Goal: Task Accomplishment & Management: Use online tool/utility

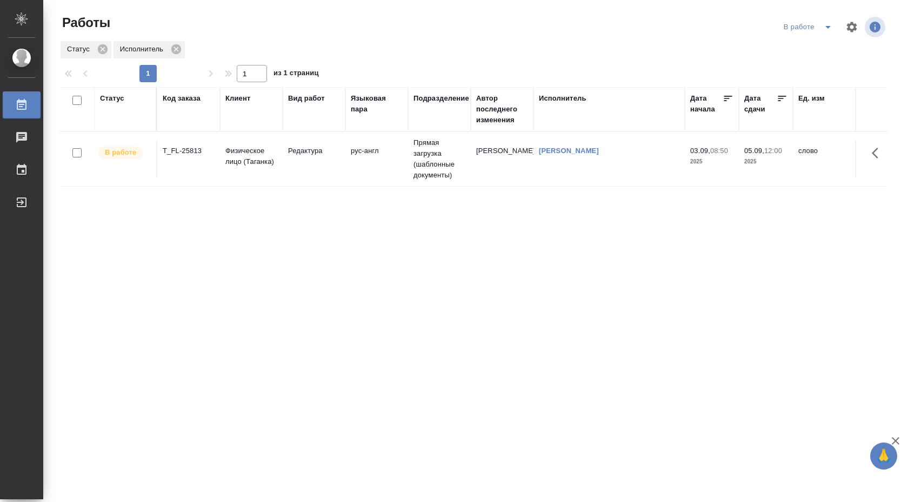
click at [407, 169] on td "рус-англ" at bounding box center [376, 159] width 63 height 38
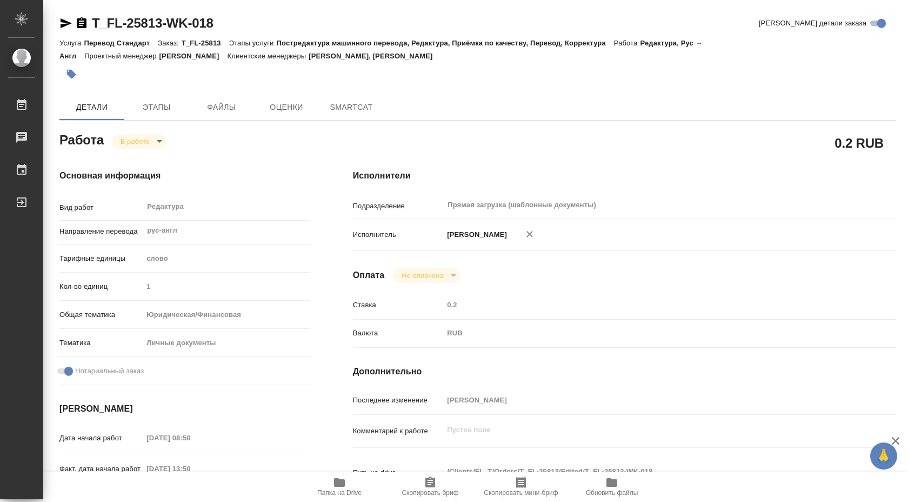
type textarea "x"
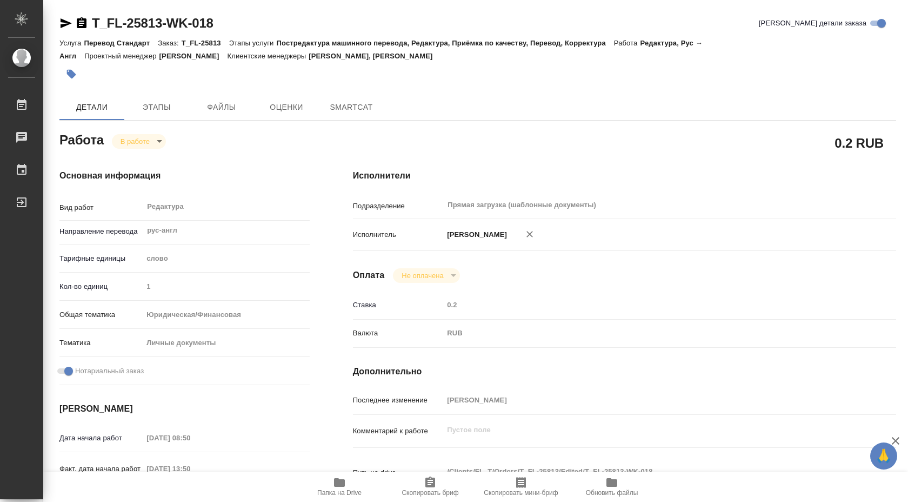
type textarea "x"
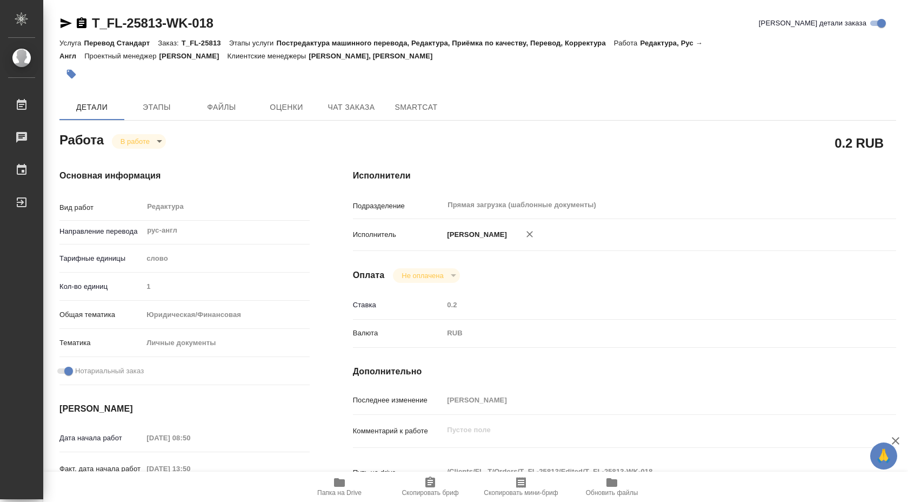
type textarea "x"
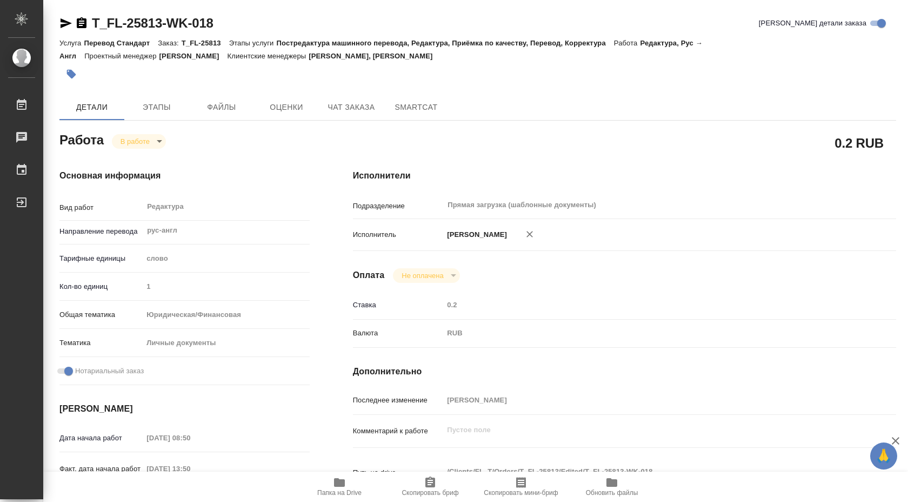
type textarea "x"
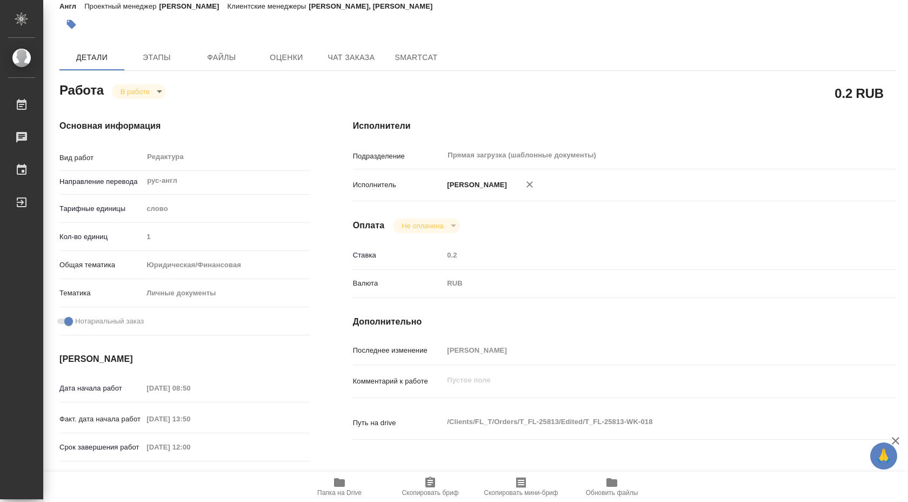
scroll to position [51, 0]
click at [344, 475] on button "Папка на Drive" at bounding box center [339, 486] width 91 height 30
